Goal: Task Accomplishment & Management: Manage account settings

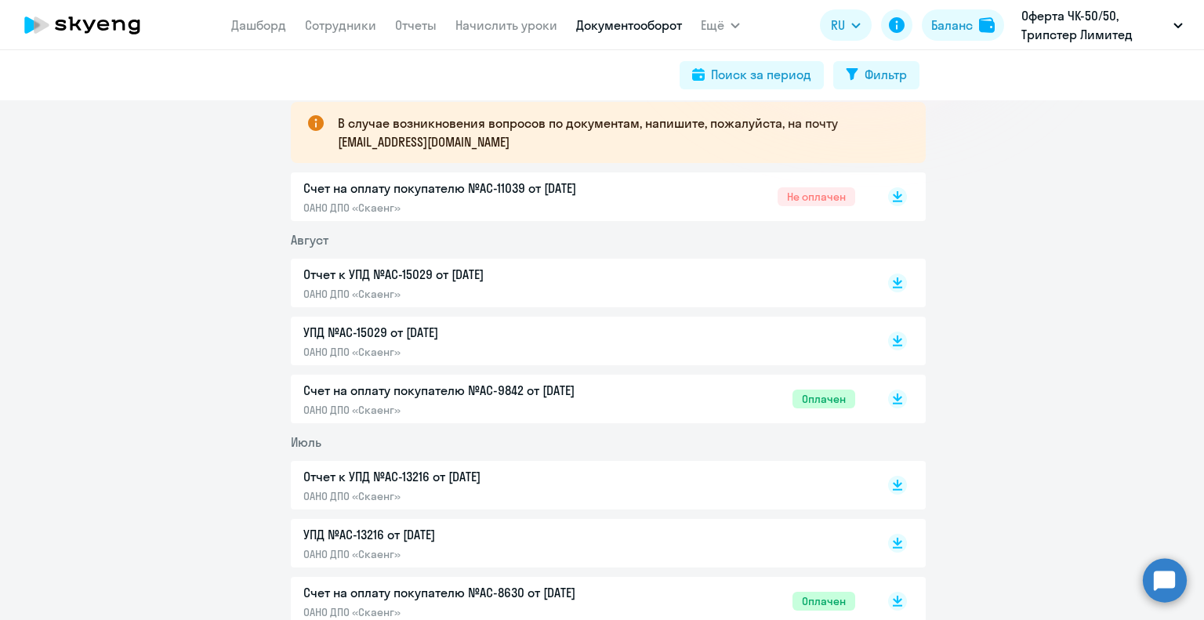
scroll to position [314, 0]
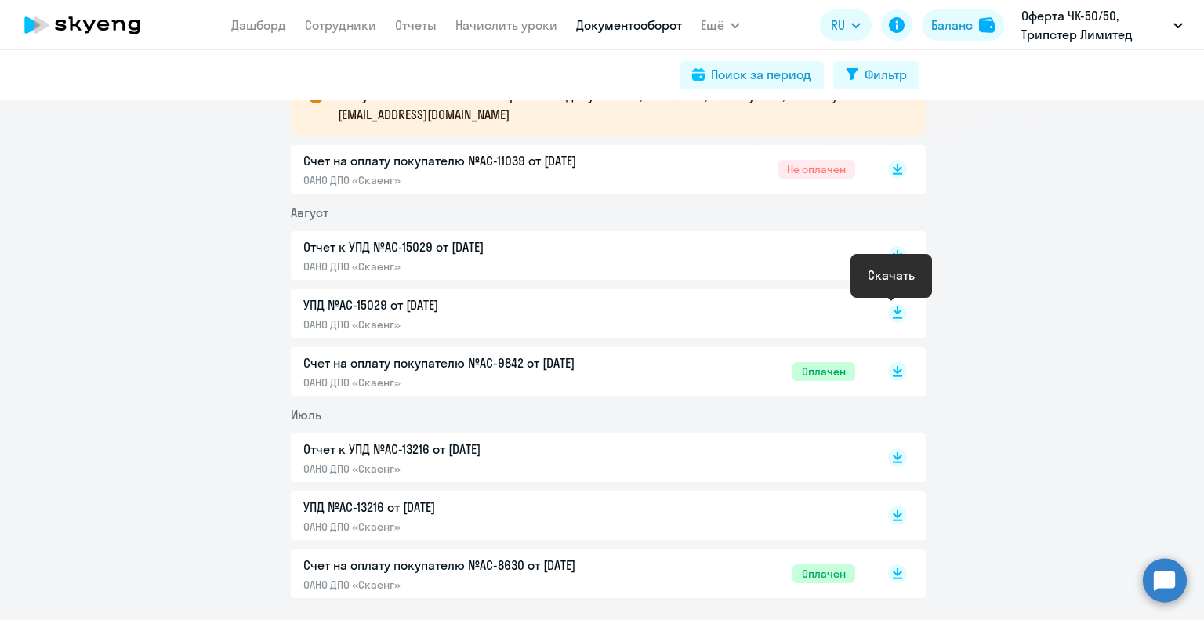
click at [892, 314] on rect at bounding box center [897, 313] width 19 height 19
click at [892, 257] on rect at bounding box center [897, 255] width 19 height 19
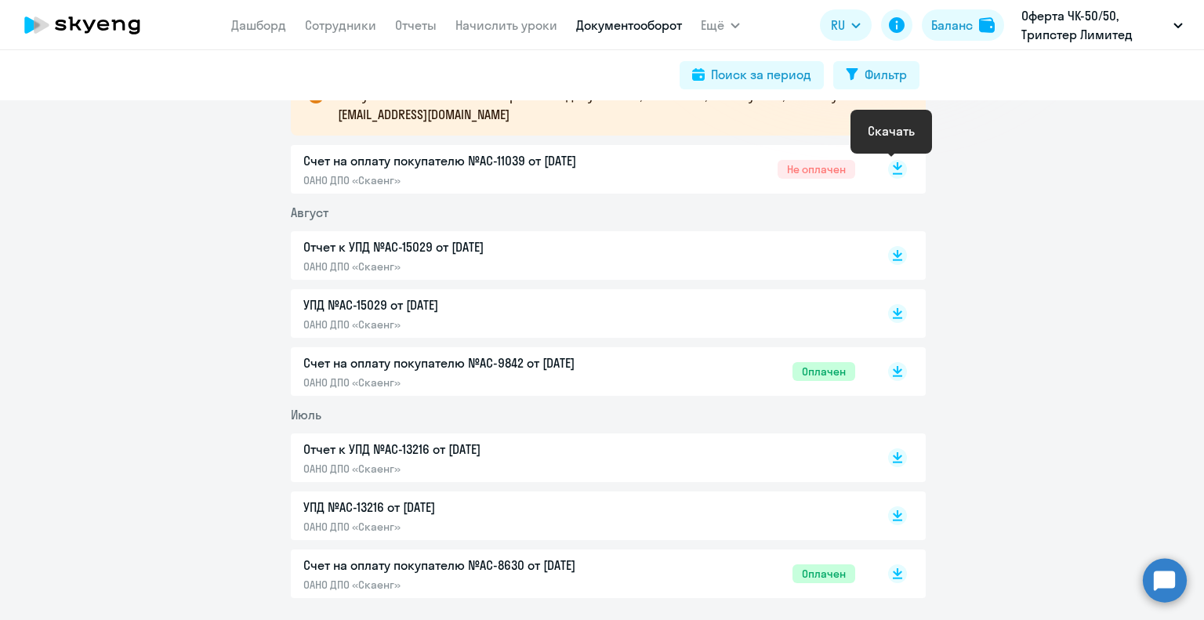
click at [891, 170] on rect at bounding box center [897, 169] width 19 height 19
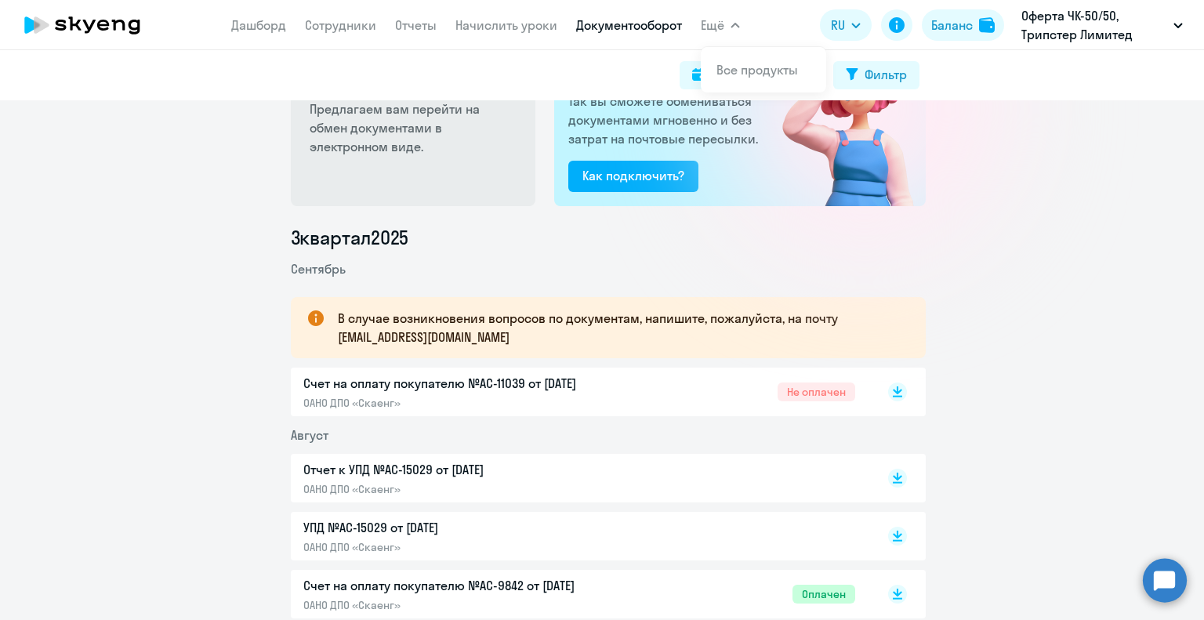
scroll to position [0, 0]
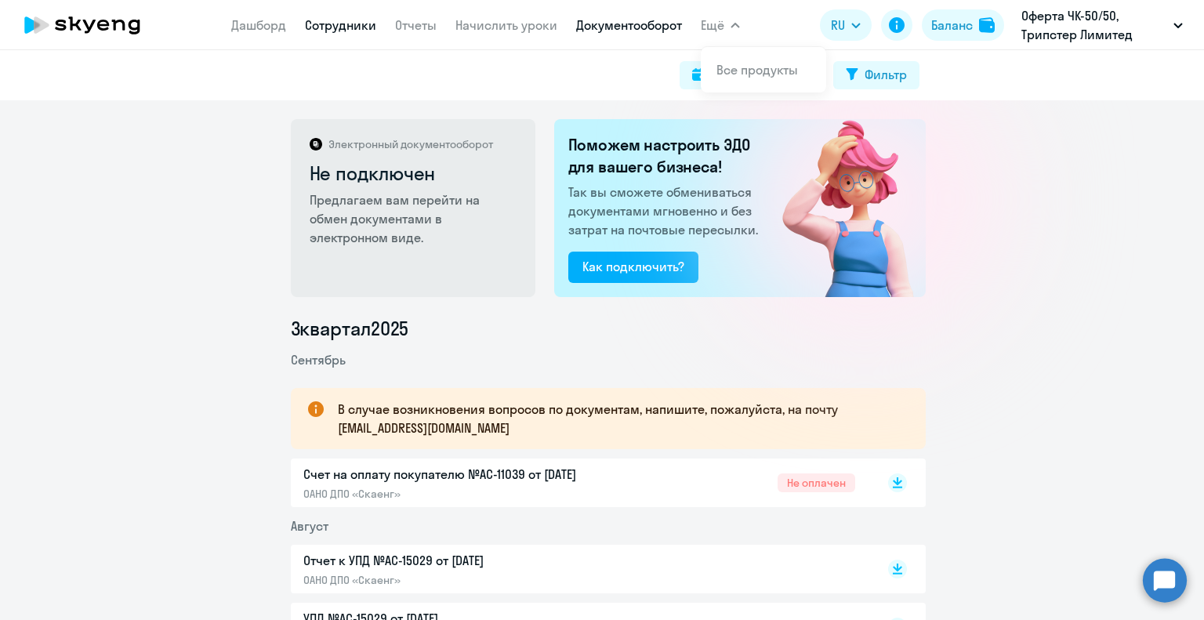
click at [340, 24] on link "Сотрудники" at bounding box center [340, 25] width 71 height 16
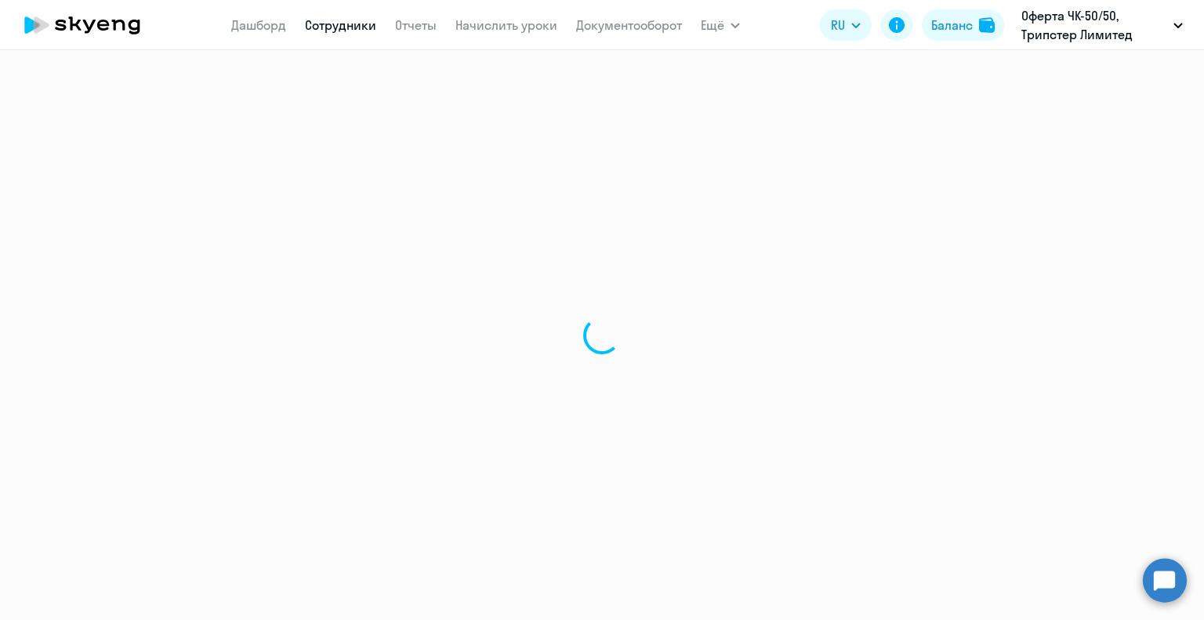
select select "30"
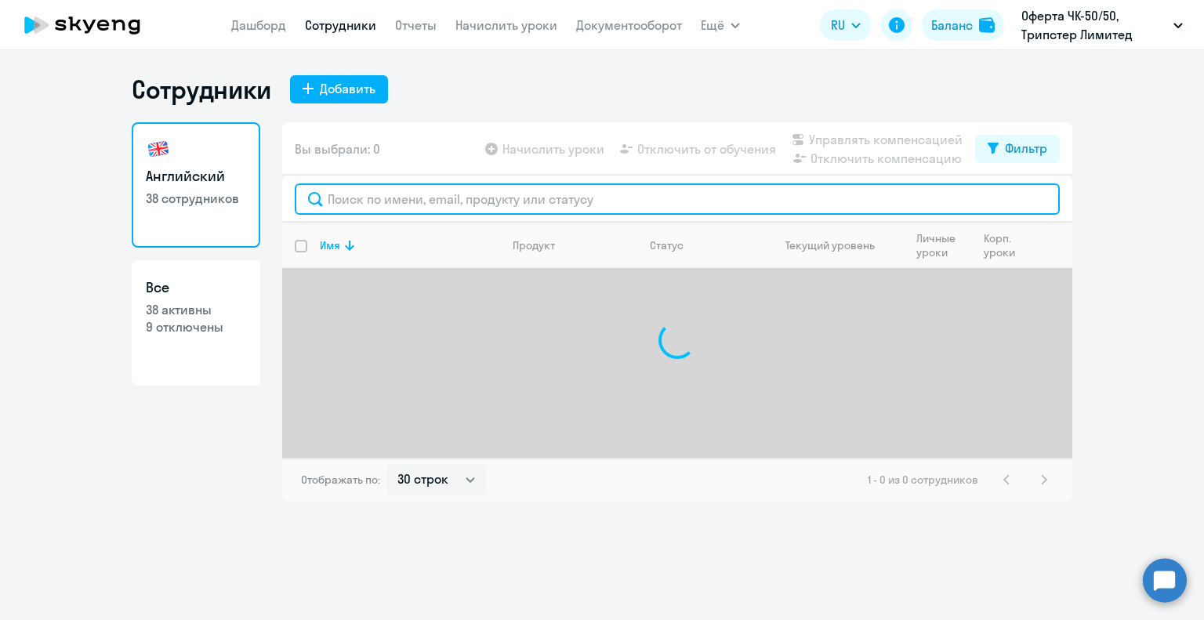
click at [351, 201] on input "text" at bounding box center [677, 198] width 765 height 31
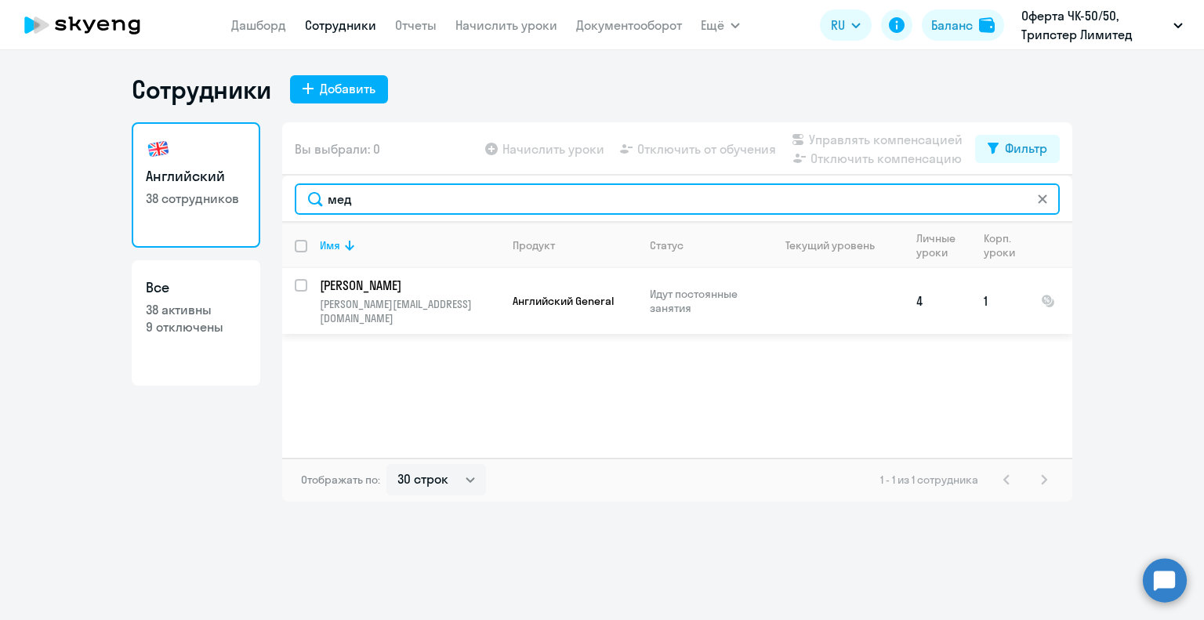
type input "мед"
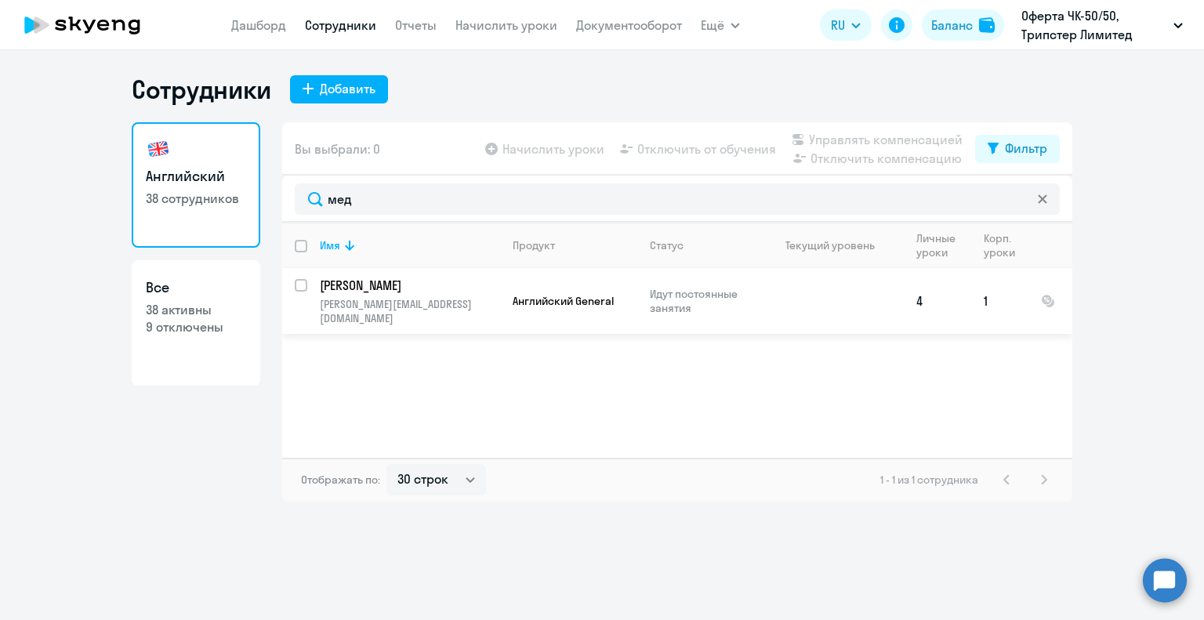
click at [296, 285] on input "select row 40998815" at bounding box center [310, 294] width 31 height 31
checkbox input "true"
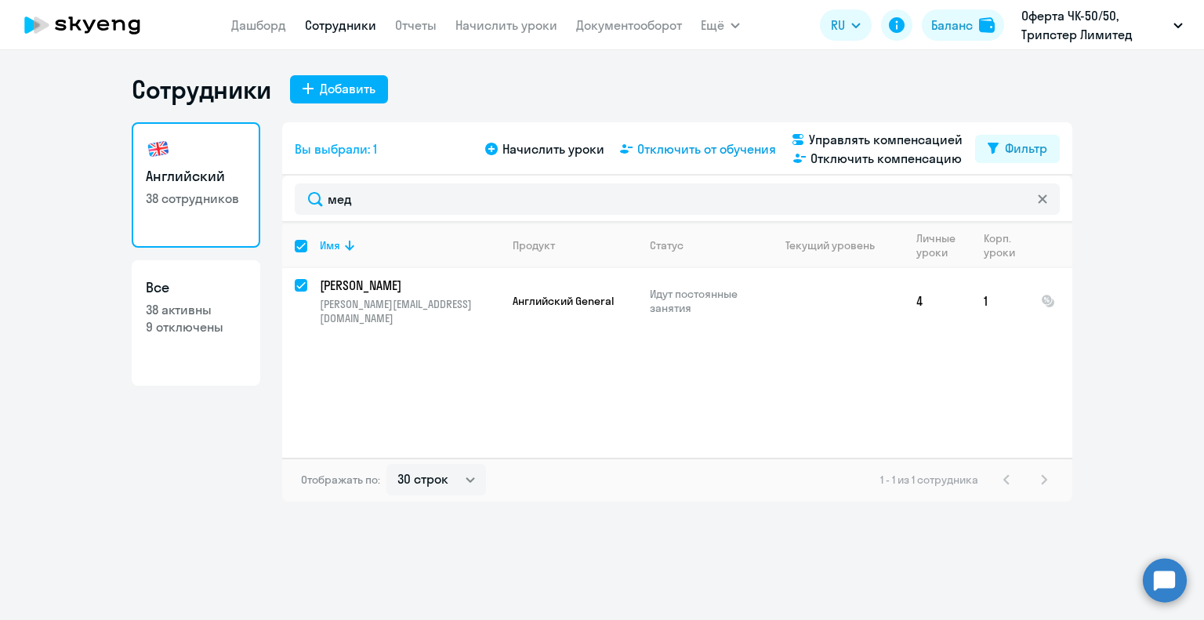
click at [699, 150] on span "Отключить от обучения" at bounding box center [707, 149] width 139 height 19
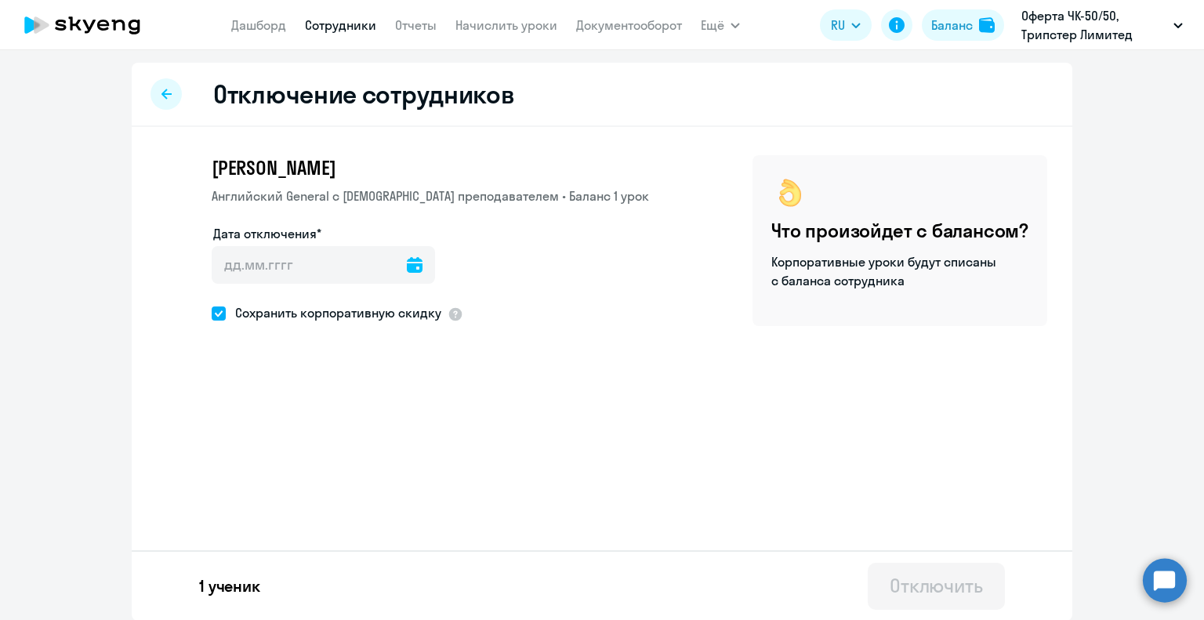
click at [407, 263] on icon at bounding box center [415, 265] width 16 height 16
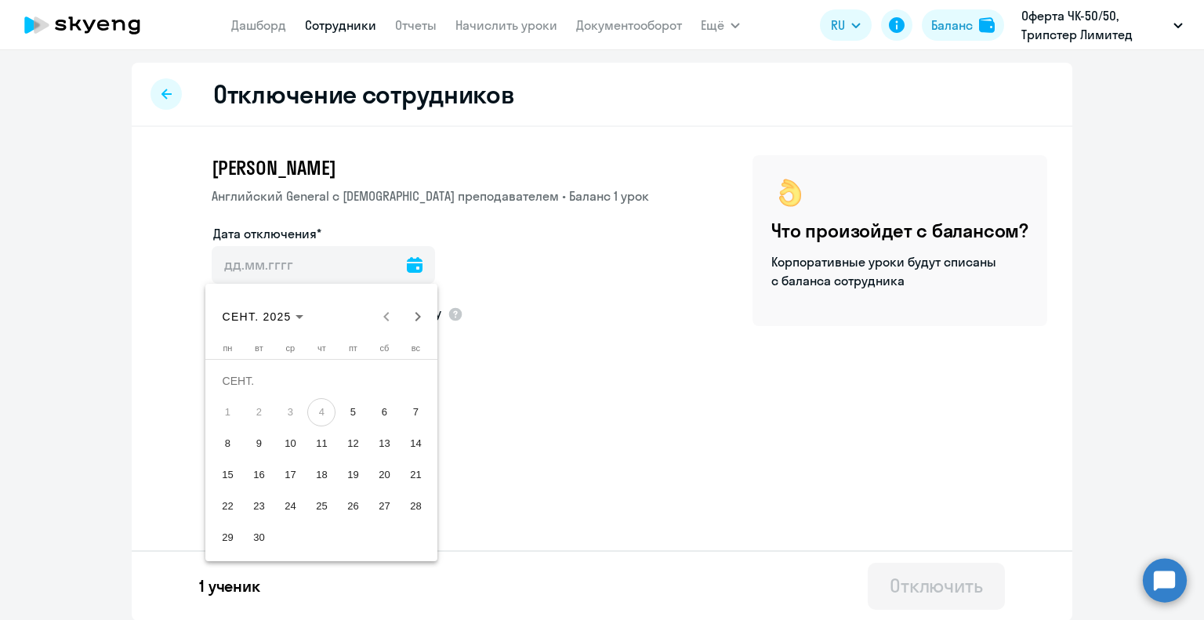
click at [387, 412] on span "6" at bounding box center [384, 412] width 28 height 28
type input "[DATE]"
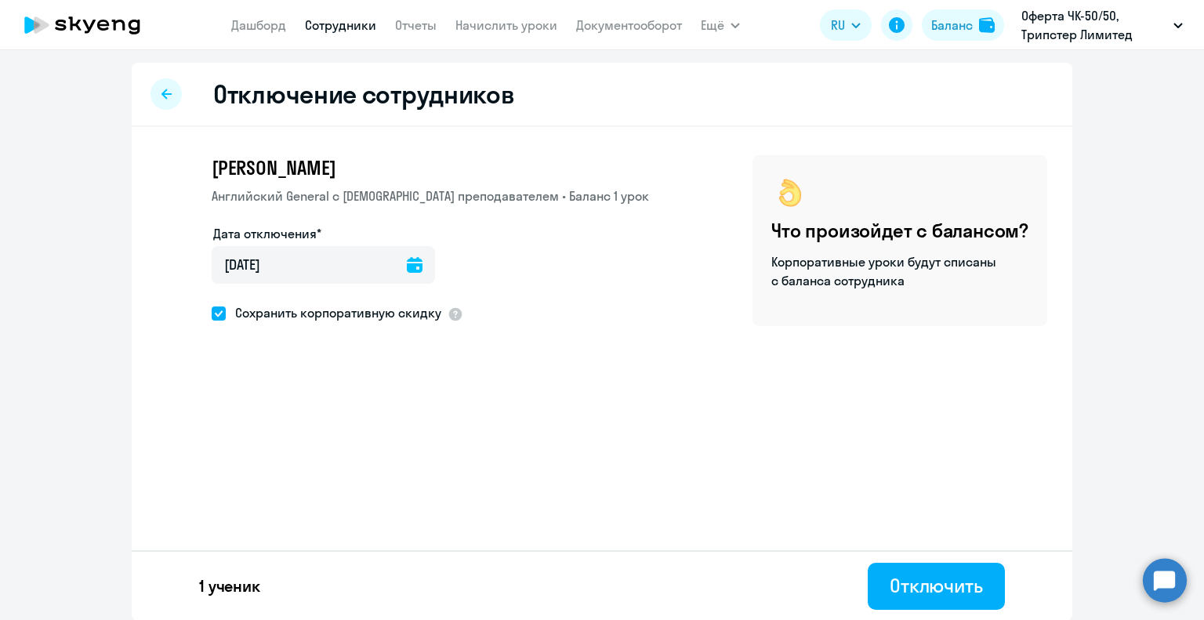
click at [162, 95] on icon at bounding box center [167, 94] width 10 height 10
select select "30"
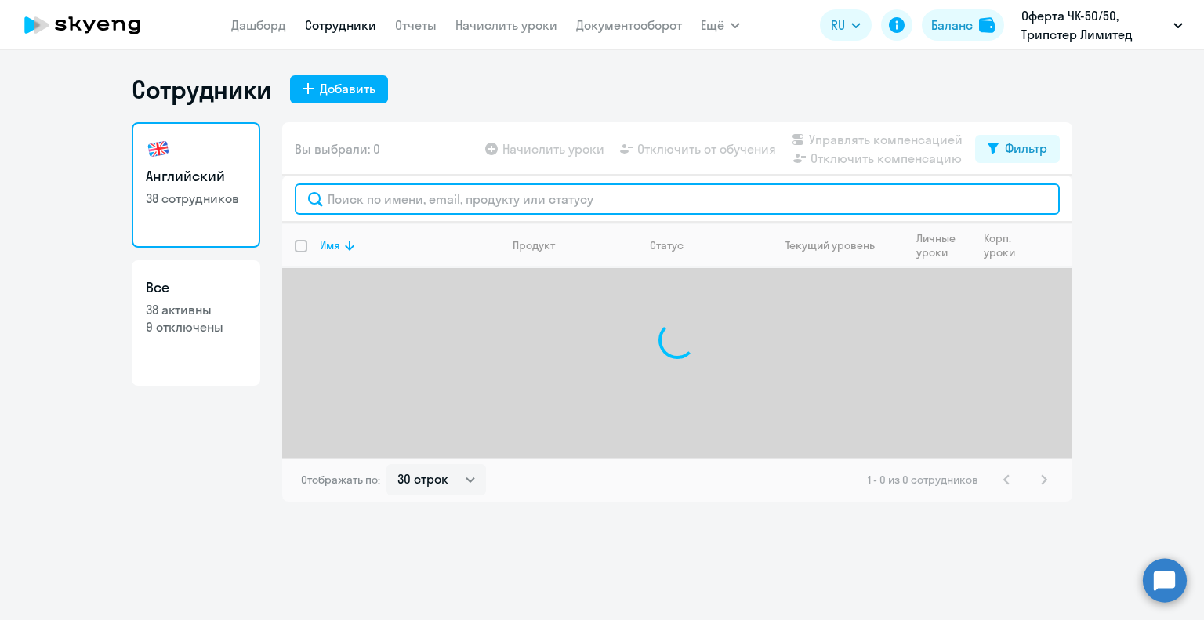
click at [371, 199] on input "text" at bounding box center [677, 198] width 765 height 31
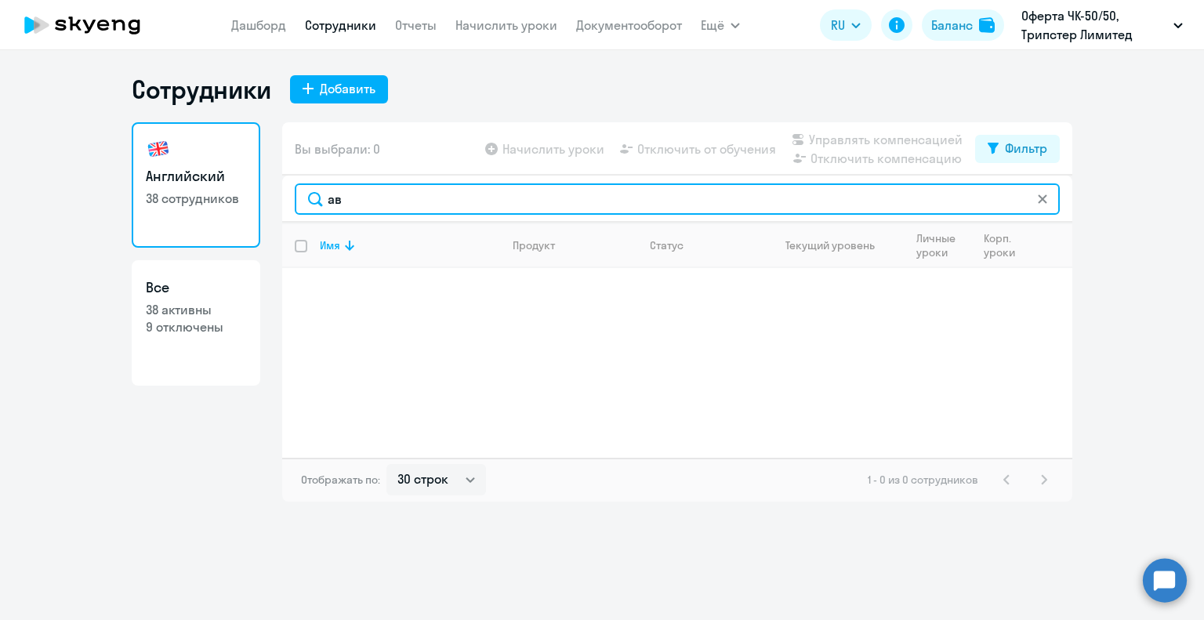
type input "[PERSON_NAME]"
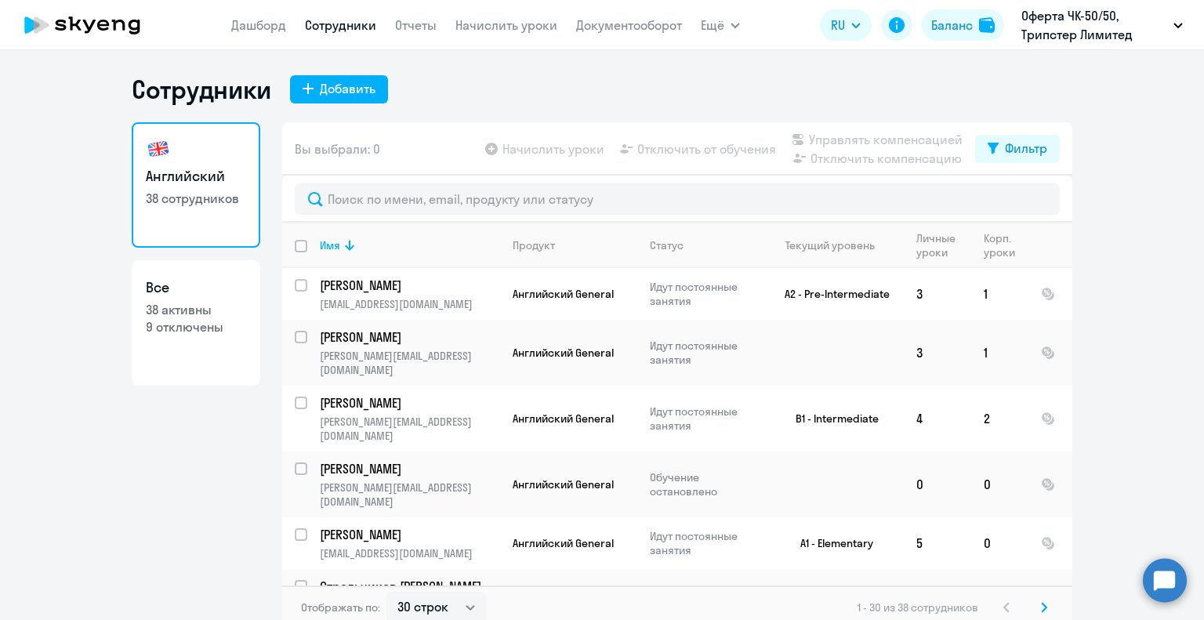
click at [176, 309] on p "38 активны" at bounding box center [196, 309] width 100 height 17
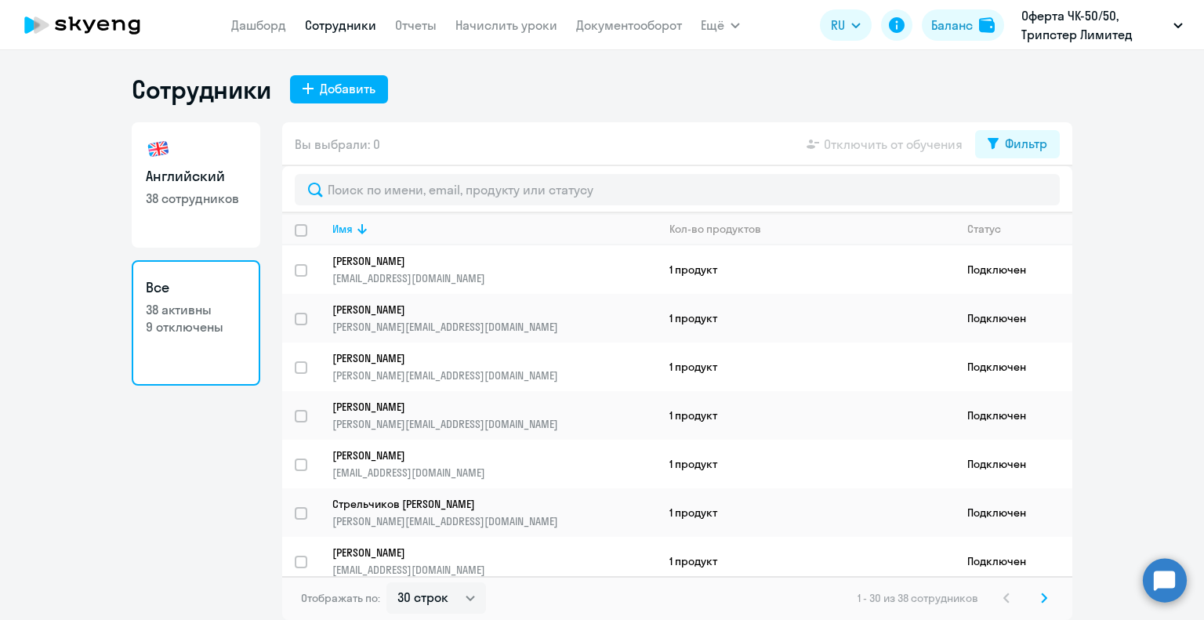
click at [188, 322] on p "9 отключены" at bounding box center [196, 326] width 100 height 17
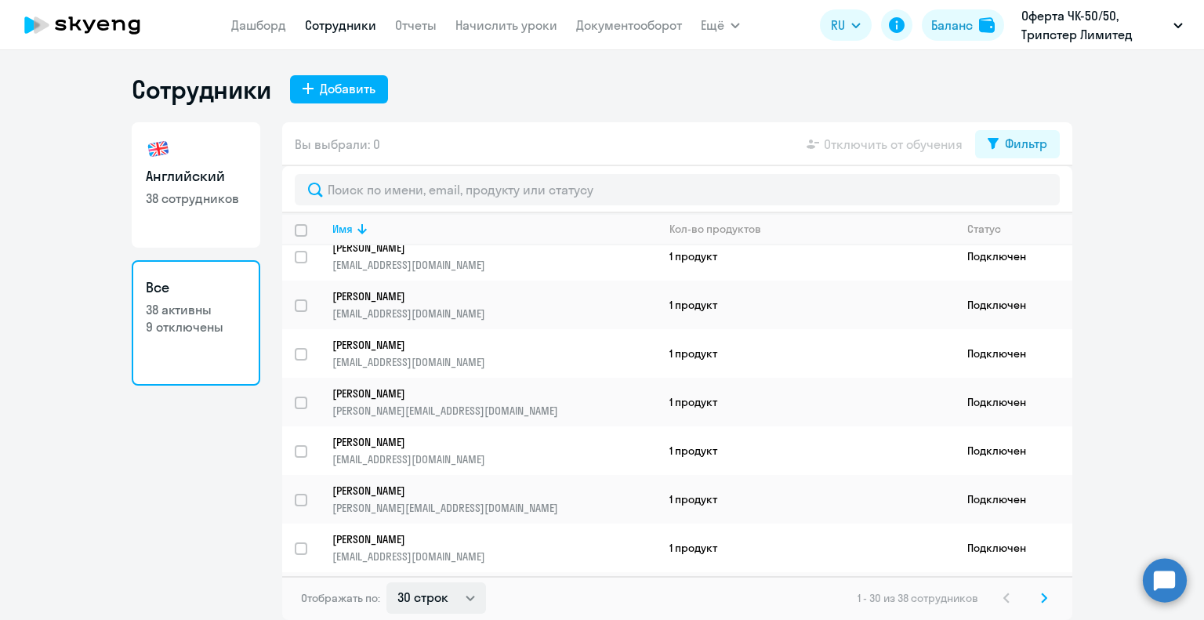
scroll to position [1145, 0]
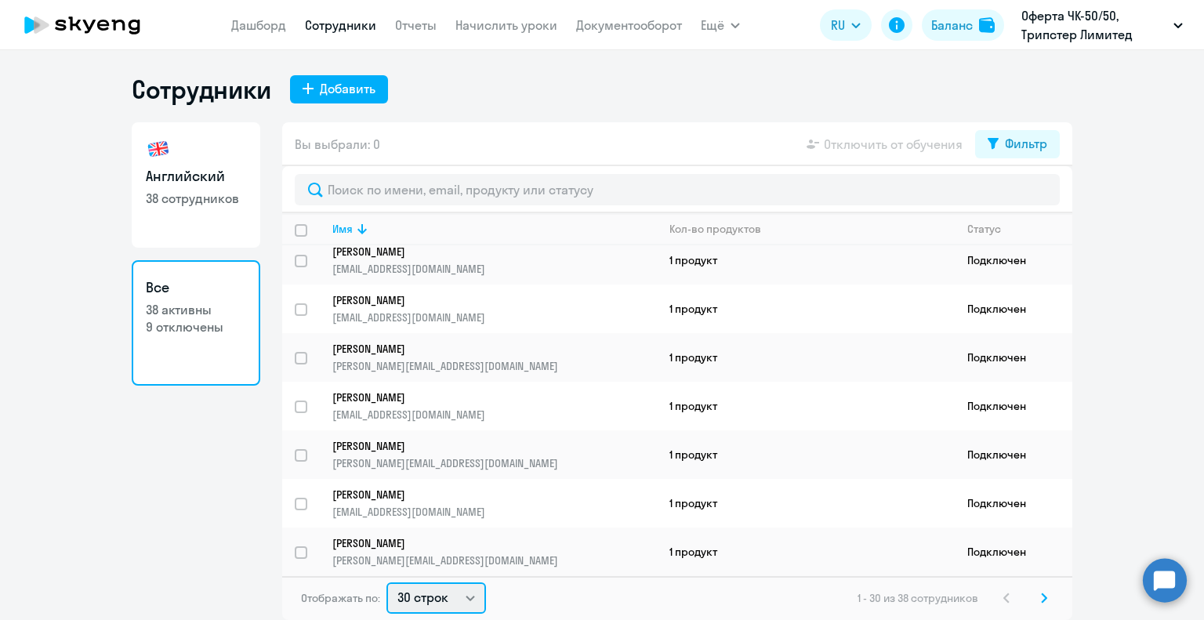
click at [470, 596] on select "30 строк 50 строк 100 строк" at bounding box center [437, 598] width 100 height 31
select select "50"
click at [387, 583] on select "30 строк 50 строк 100 строк" at bounding box center [437, 598] width 100 height 31
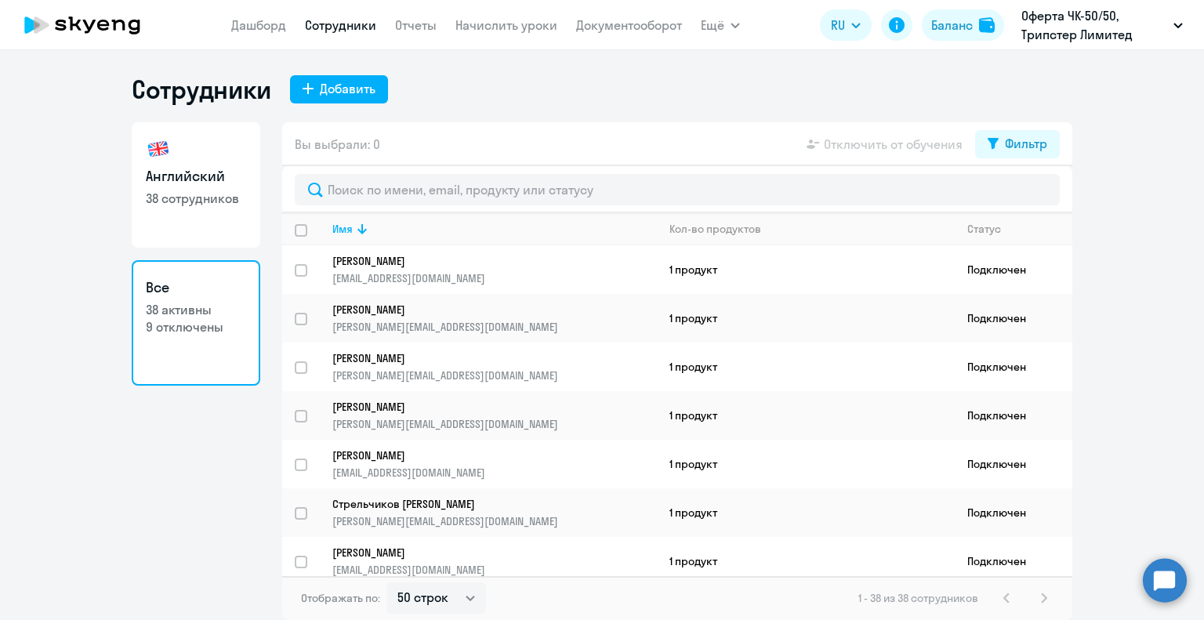
click at [335, 23] on link "Сотрудники" at bounding box center [340, 25] width 71 height 16
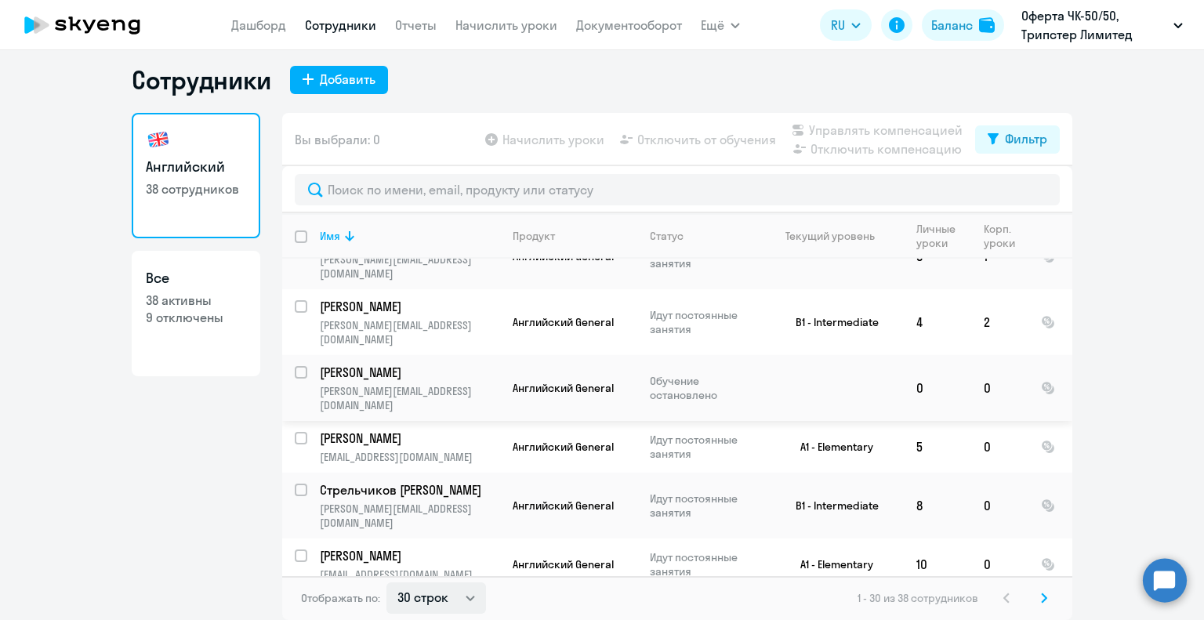
scroll to position [157, 0]
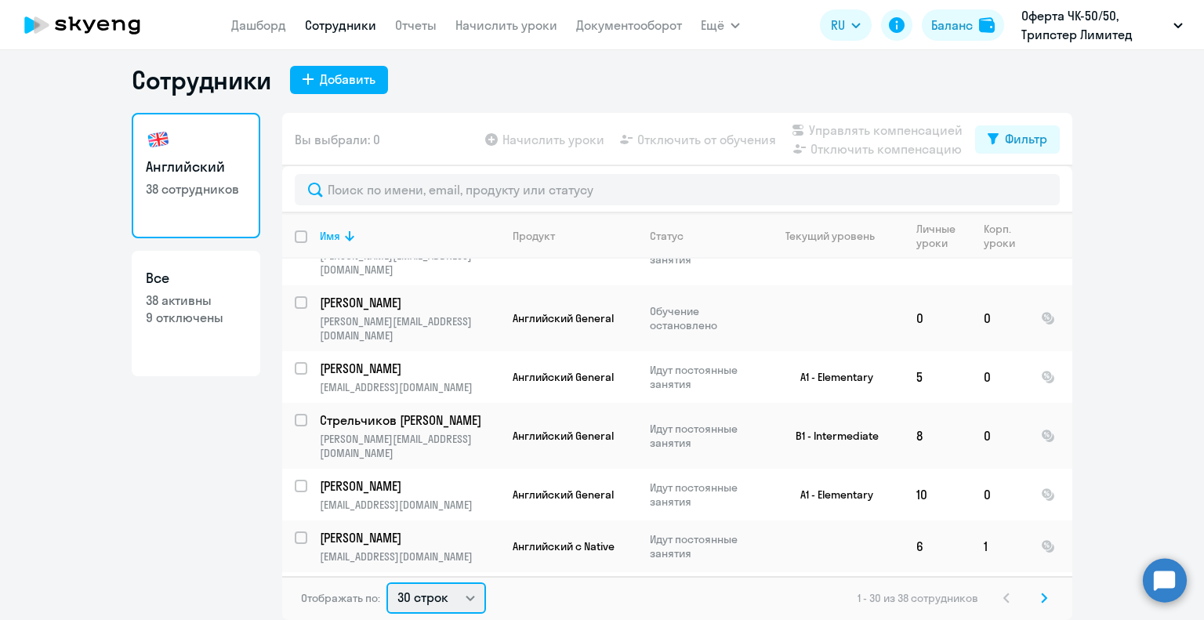
click at [467, 598] on select "30 строк 50 строк 100 строк" at bounding box center [437, 598] width 100 height 31
select select "50"
click at [387, 583] on select "30 строк 50 строк 100 строк" at bounding box center [437, 598] width 100 height 31
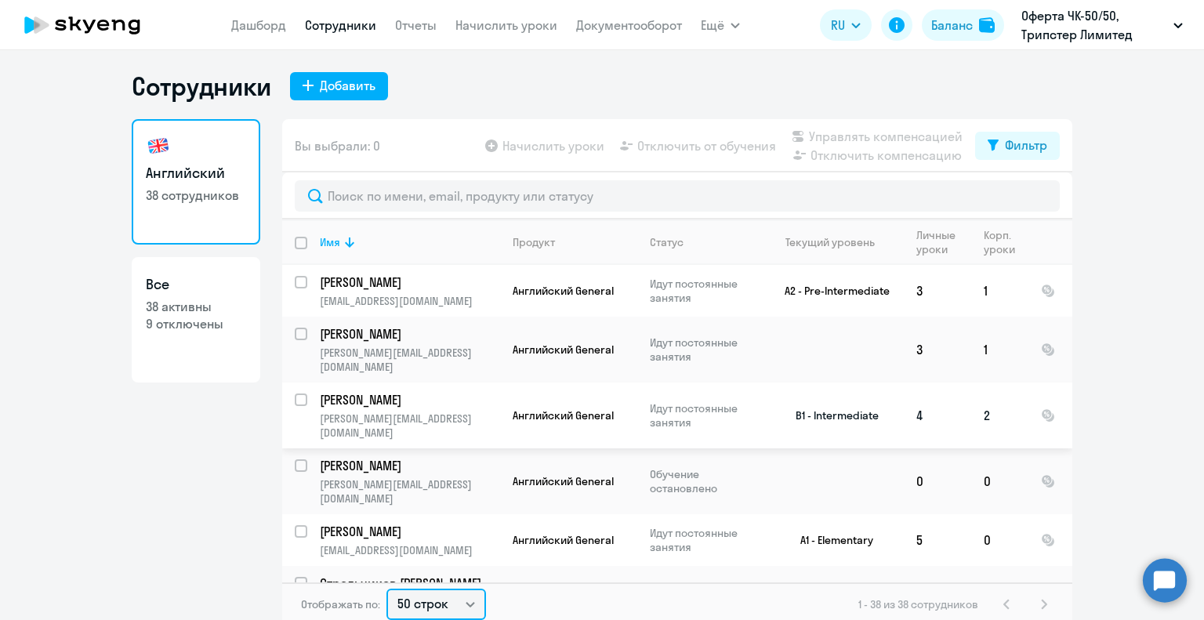
scroll to position [0, 0]
